Goal: Task Accomplishment & Management: Manage account settings

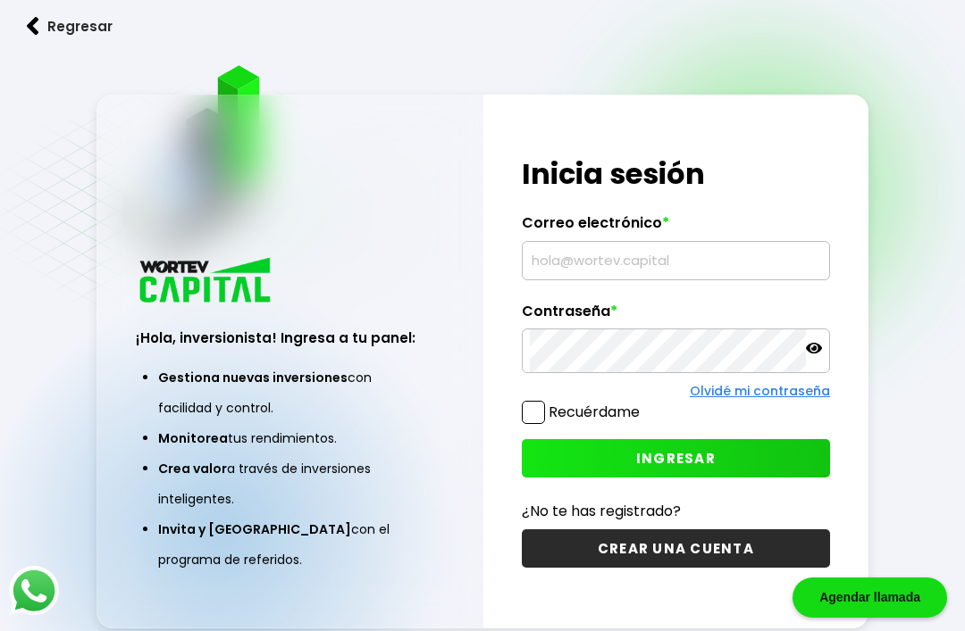
click at [587, 280] on input "text" at bounding box center [676, 261] width 292 height 38
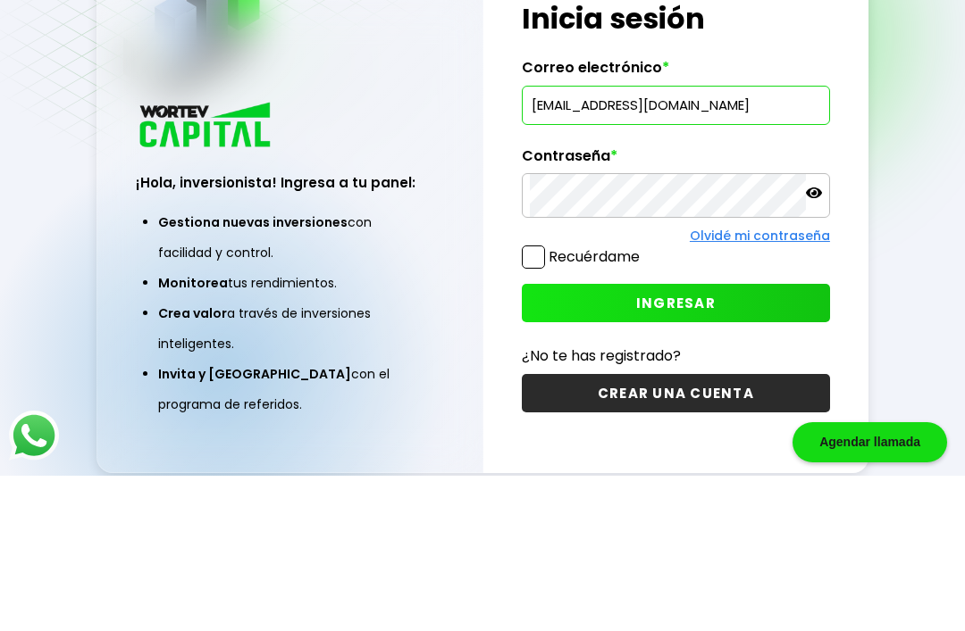
type input "[EMAIL_ADDRESS][DOMAIN_NAME]"
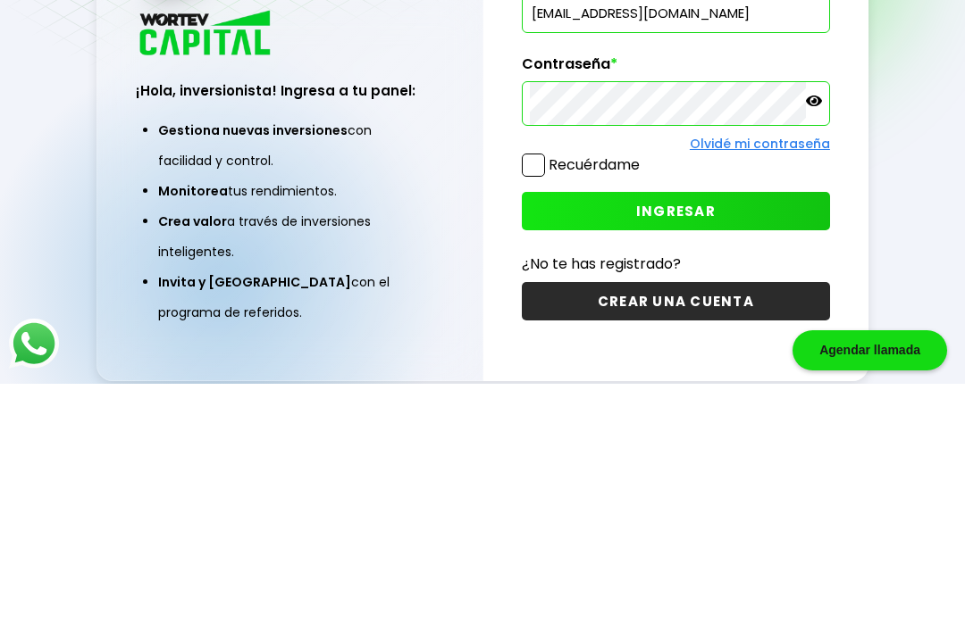
click at [678, 449] on span "INGRESAR" at bounding box center [675, 458] width 79 height 19
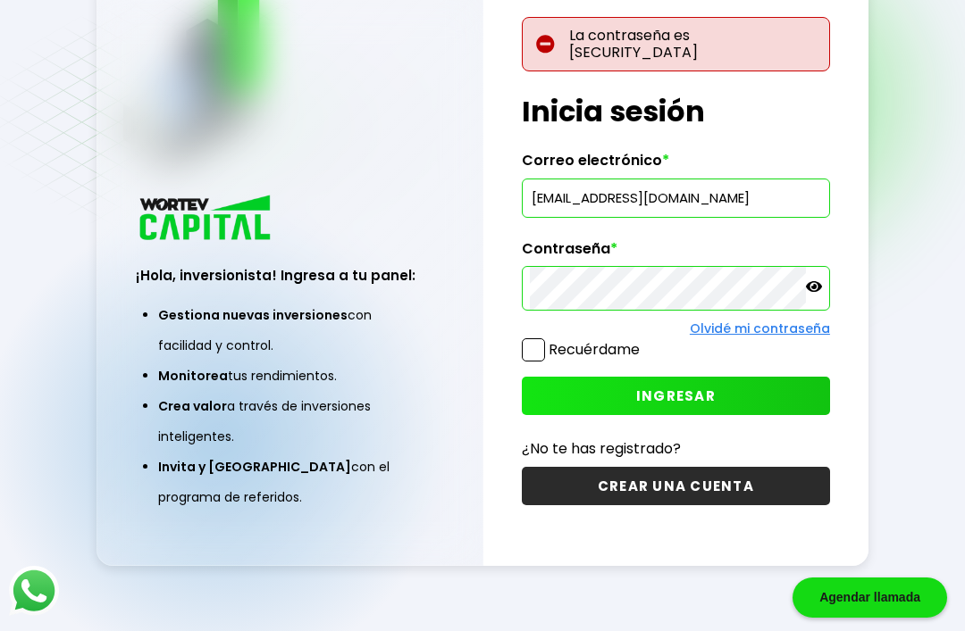
click at [682, 387] on span "INGRESAR" at bounding box center [675, 396] width 79 height 19
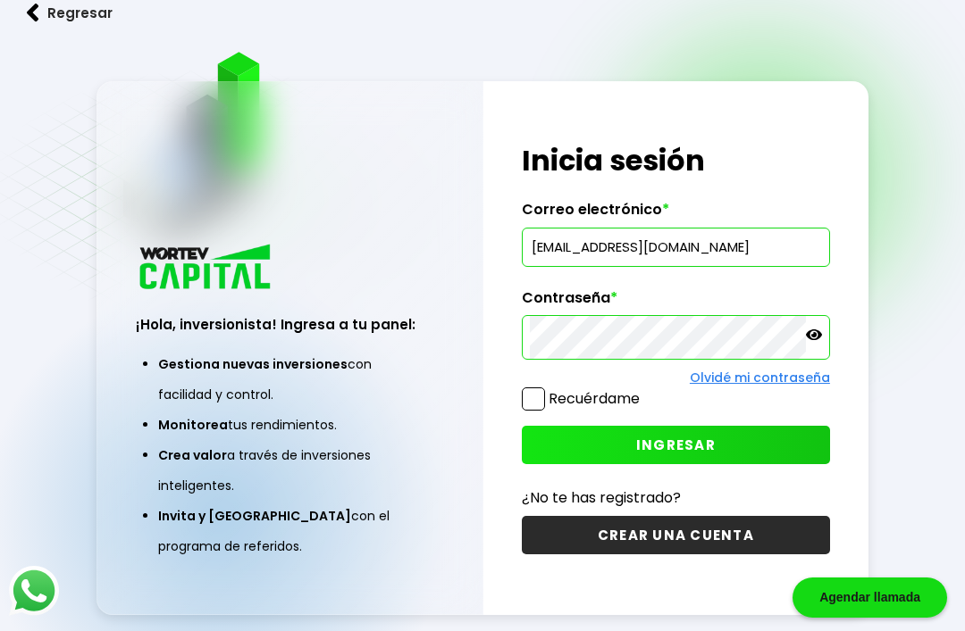
scroll to position [89, 0]
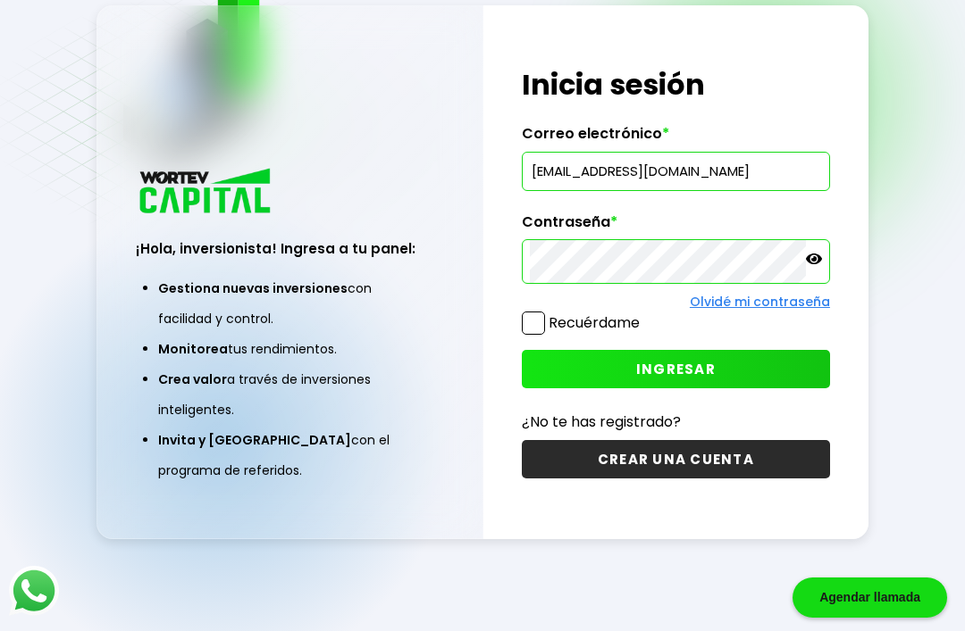
click at [817, 267] on icon at bounding box center [814, 259] width 16 height 16
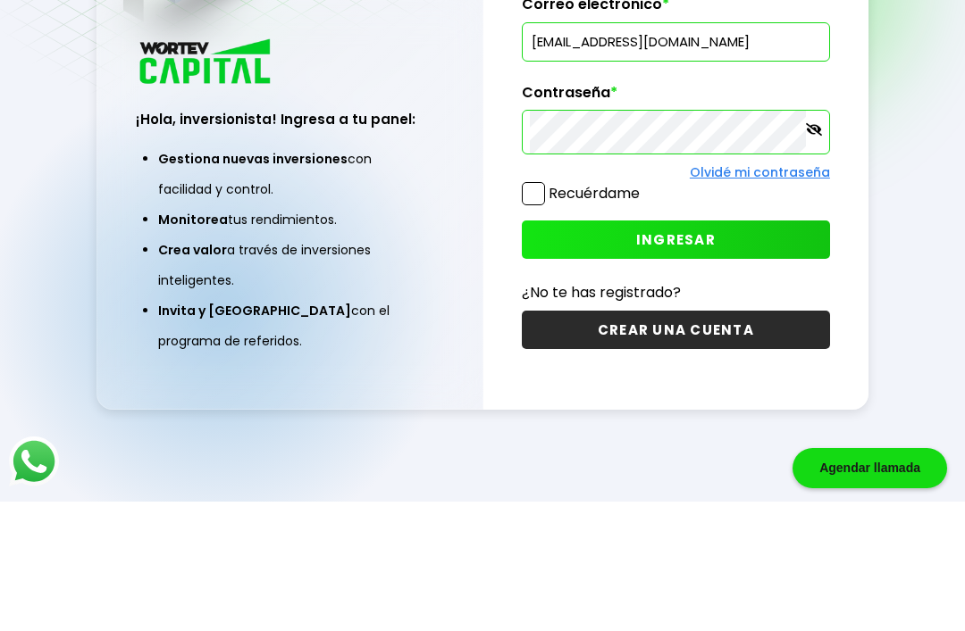
click at [694, 360] on span "INGRESAR" at bounding box center [675, 369] width 79 height 19
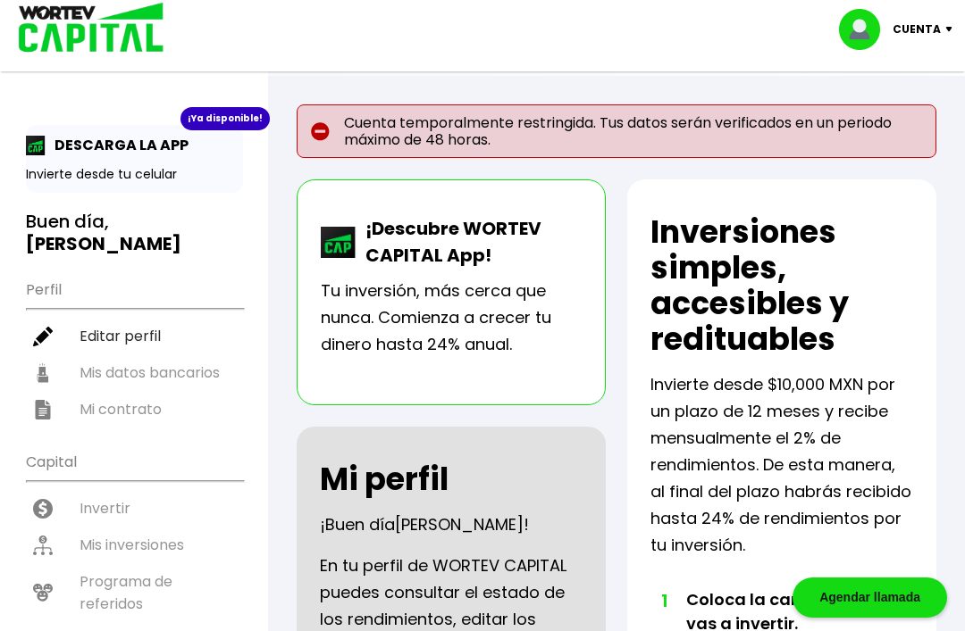
click at [154, 318] on li "Editar perfil" at bounding box center [134, 336] width 217 height 37
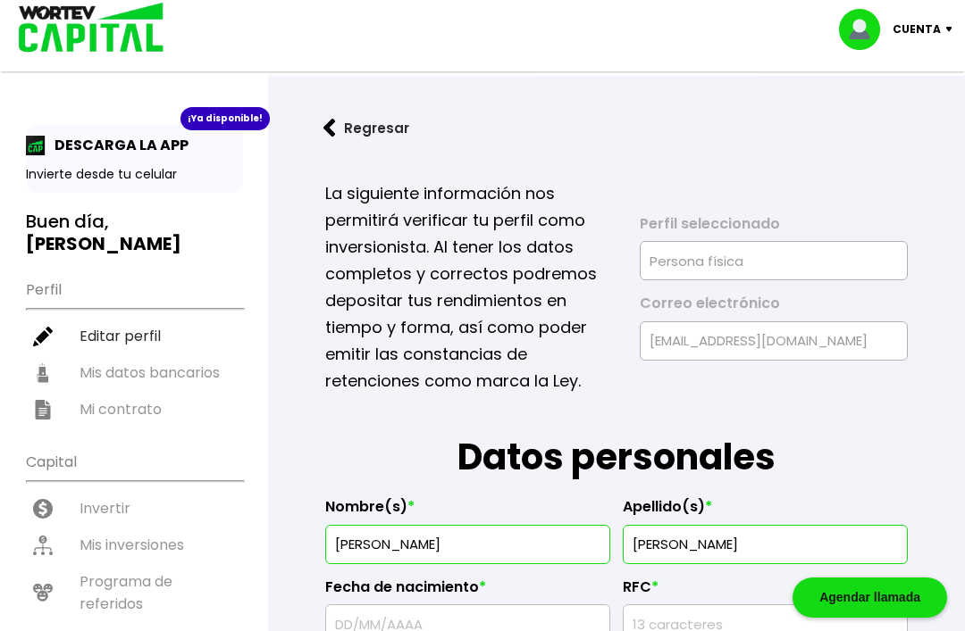
type input "EULL620920AJ2"
type input "EULL620920MCHSLT00"
select select "Mujer"
type input "3311524467"
select select "Licenciatura"
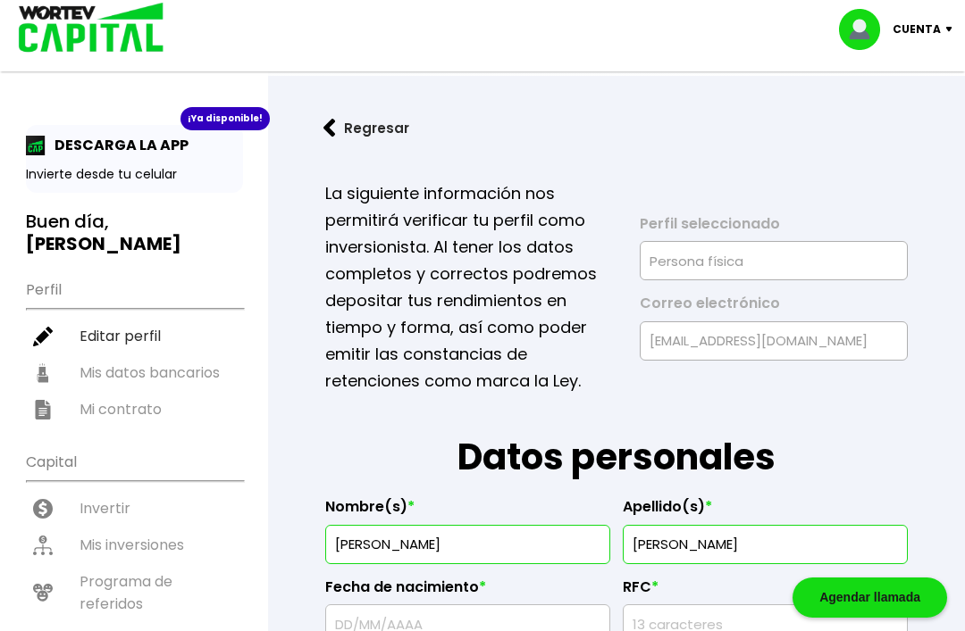
type input "Pensionada"
type input "45178"
select select "[PERSON_NAME]"
type input "Zapopan"
type input "[PERSON_NAME] del camino"
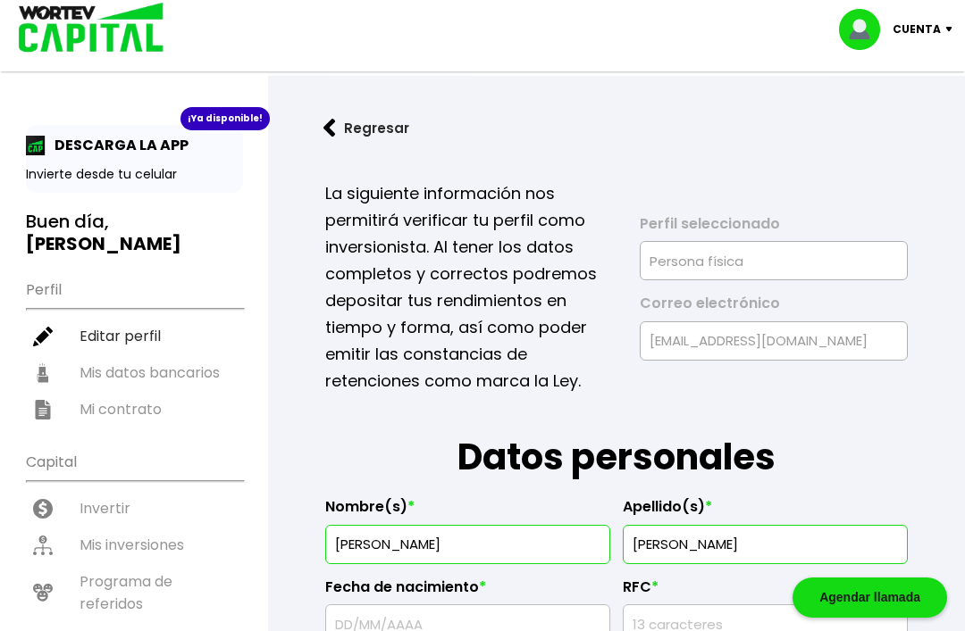
type input "2029"
type input "[PERSON_NAME] de Atemajac"
select select "BBVA Bancomer"
type input "[PERSON_NAME]"
type input "[EMAIL_ADDRESS][DOMAIN_NAME]"
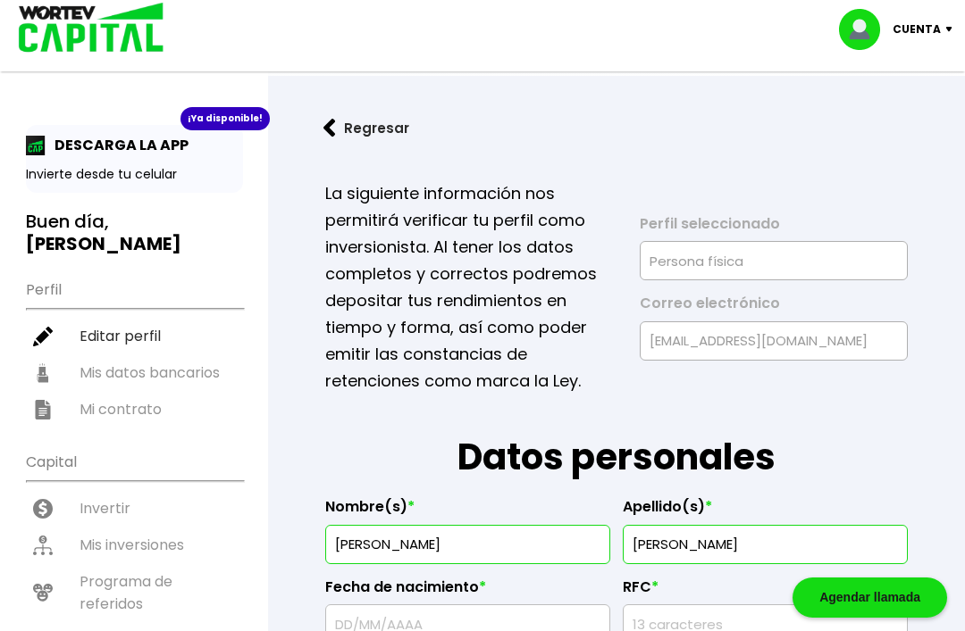
type input "3310493684"
type input "[DATE]"
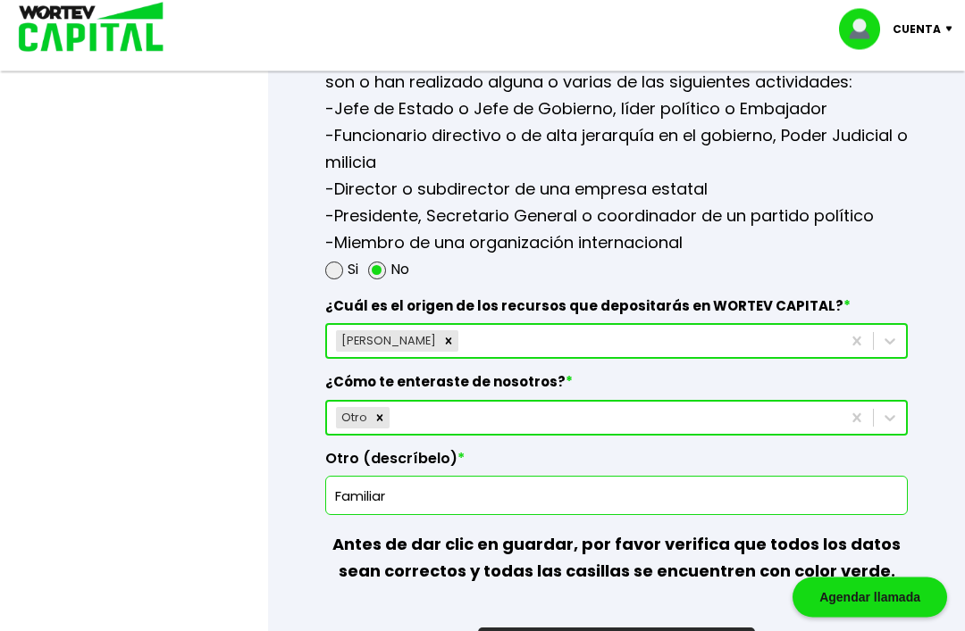
scroll to position [2555, 0]
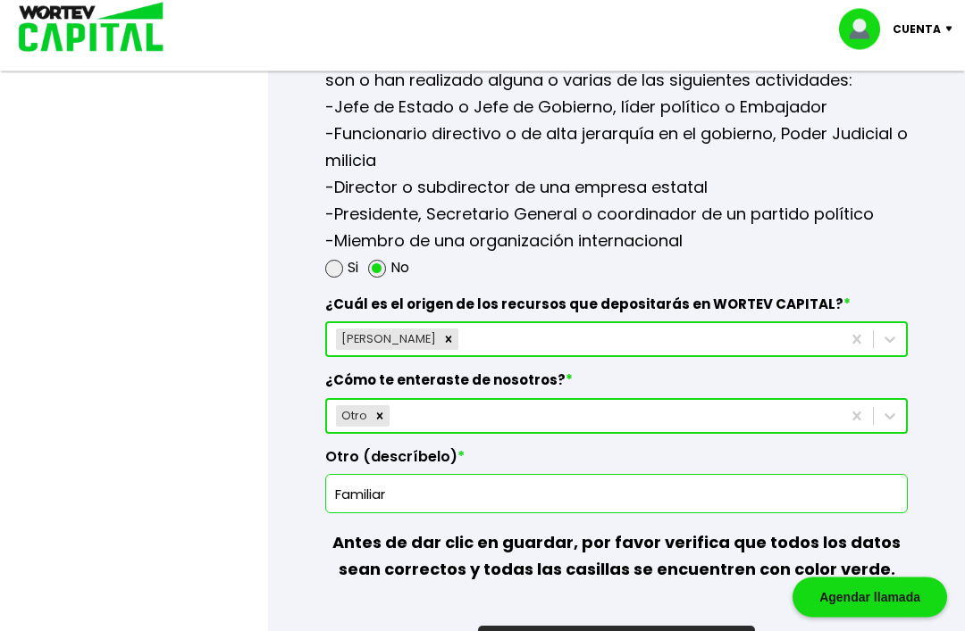
click at [421, 514] on input "Familiar" at bounding box center [616, 495] width 566 height 38
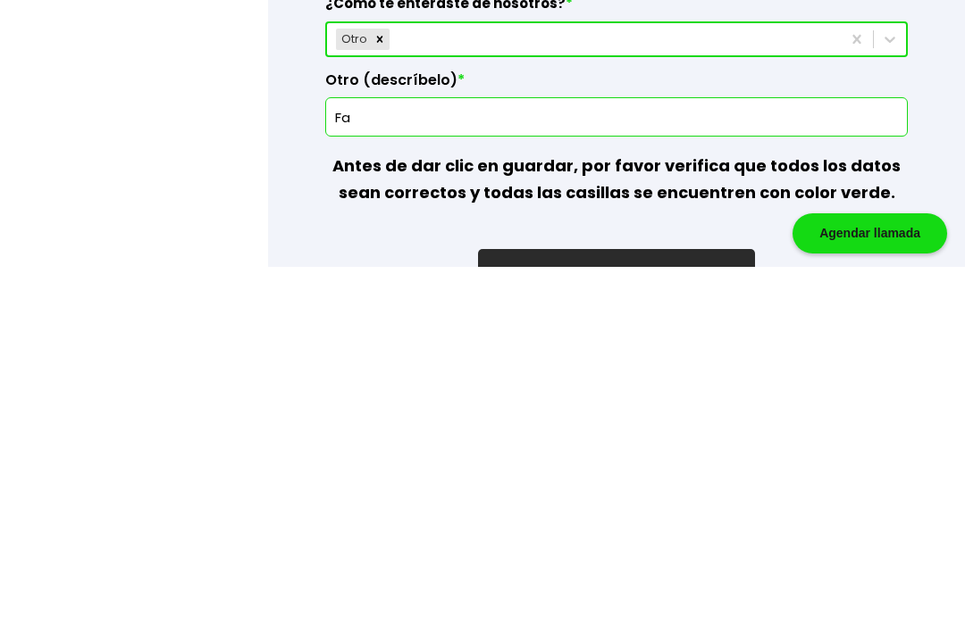
type input "F"
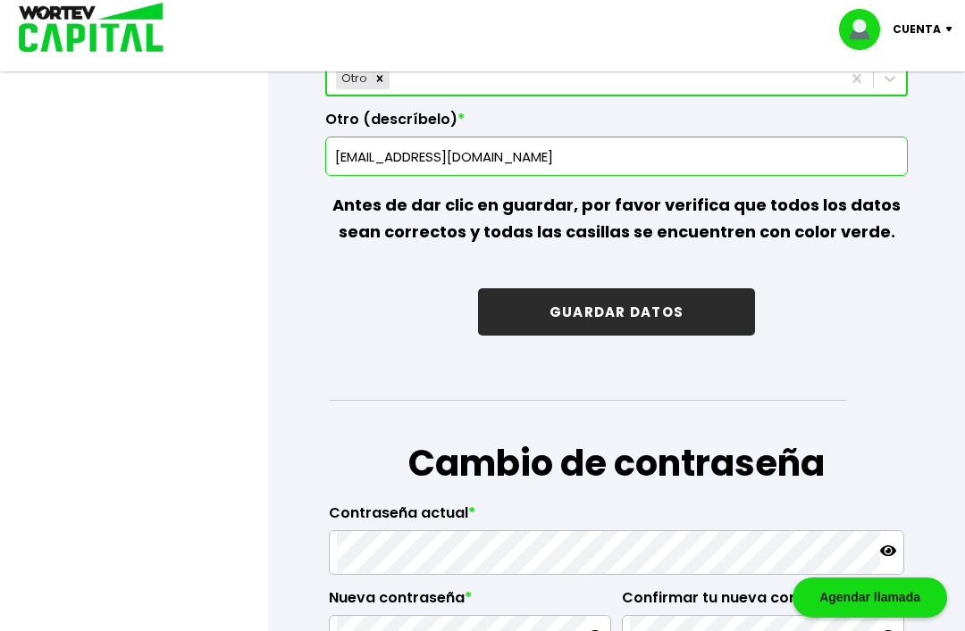
scroll to position [2891, 0]
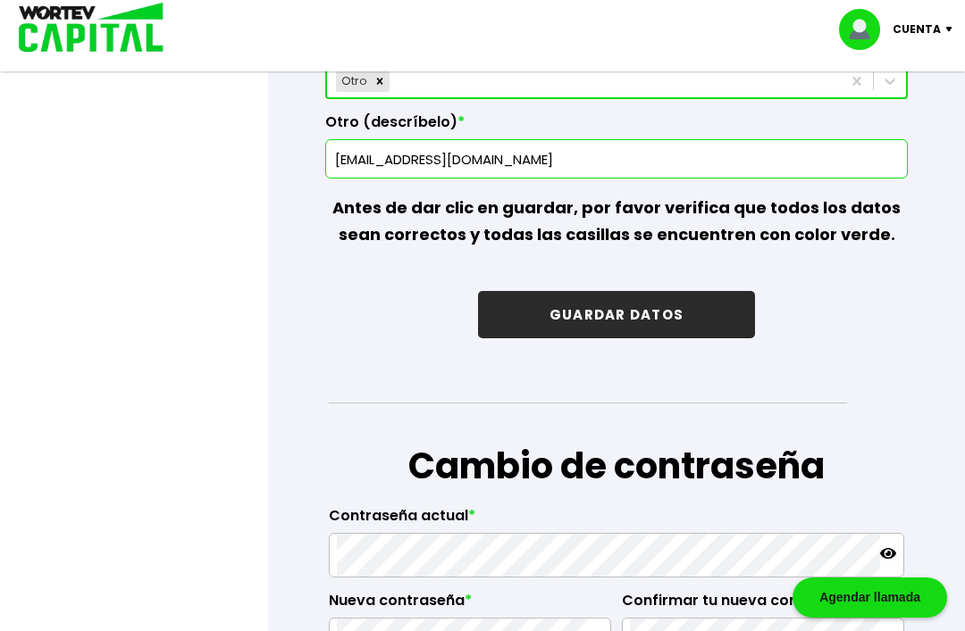
type input "[EMAIL_ADDRESS][DOMAIN_NAME]"
click at [628, 339] on button "GUARDAR DATOS" at bounding box center [616, 314] width 277 height 47
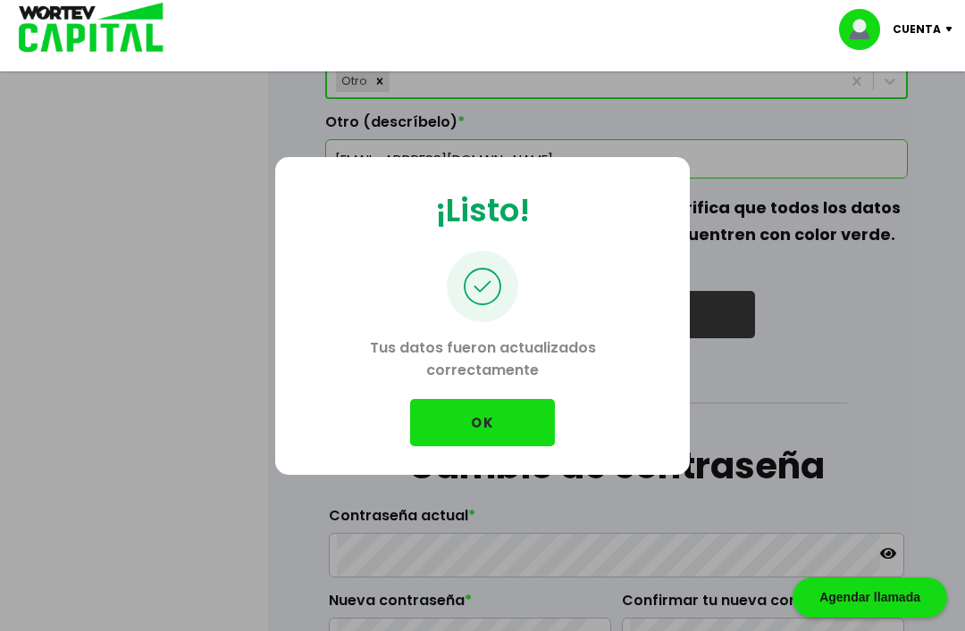
click at [484, 447] on button "OK" at bounding box center [482, 422] width 145 height 47
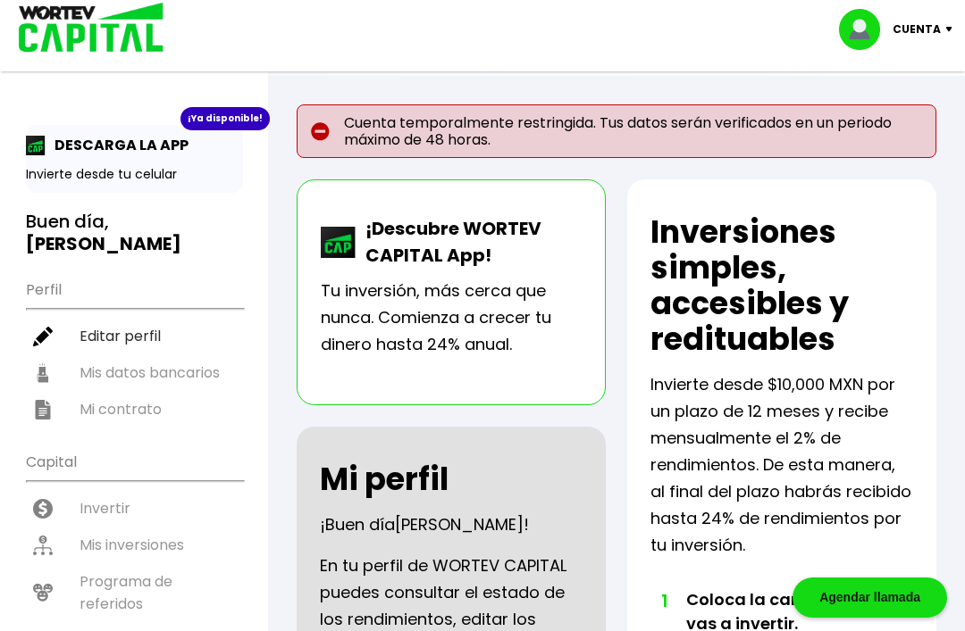
click at [935, 26] on p "Cuenta" at bounding box center [916, 29] width 48 height 27
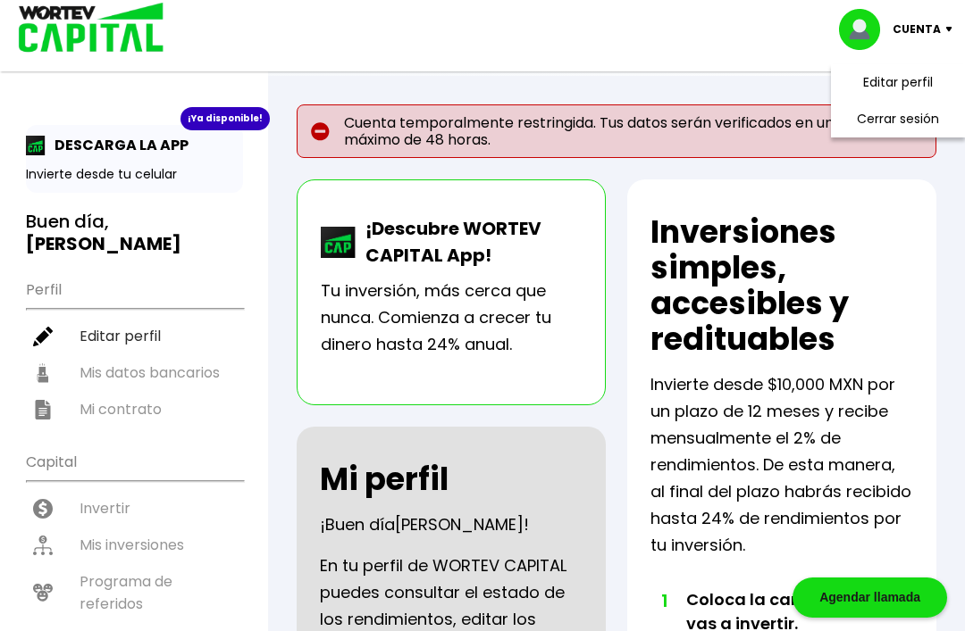
click at [897, 127] on li "Cerrar sesión" at bounding box center [897, 119] width 143 height 37
